Goal: Task Accomplishment & Management: Complete application form

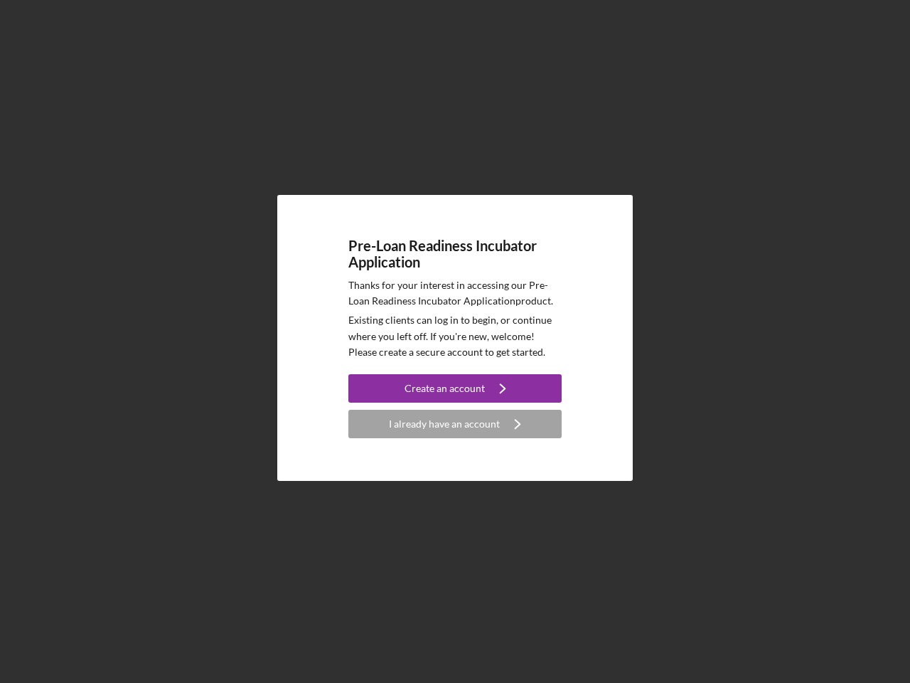
click at [455, 341] on p "Existing clients can log in to begin, or continue where you left off. If you're…" at bounding box center [454, 336] width 213 height 48
click at [455, 388] on div "Create an account" at bounding box center [445, 388] width 80 height 28
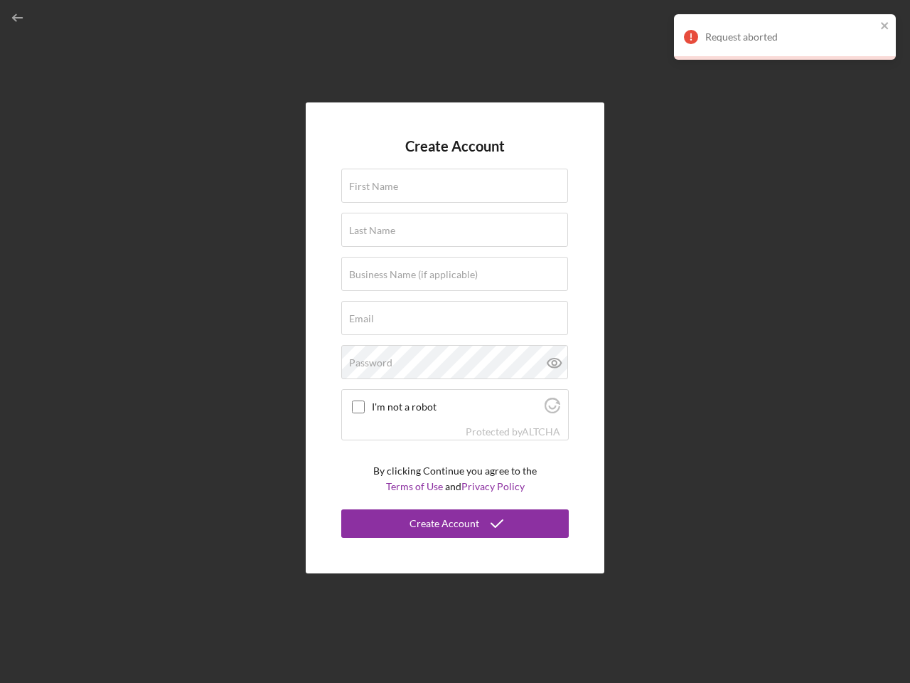
click at [455, 424] on div "Protected by [PERSON_NAME]" at bounding box center [455, 432] width 226 height 16
